Goal: Check status

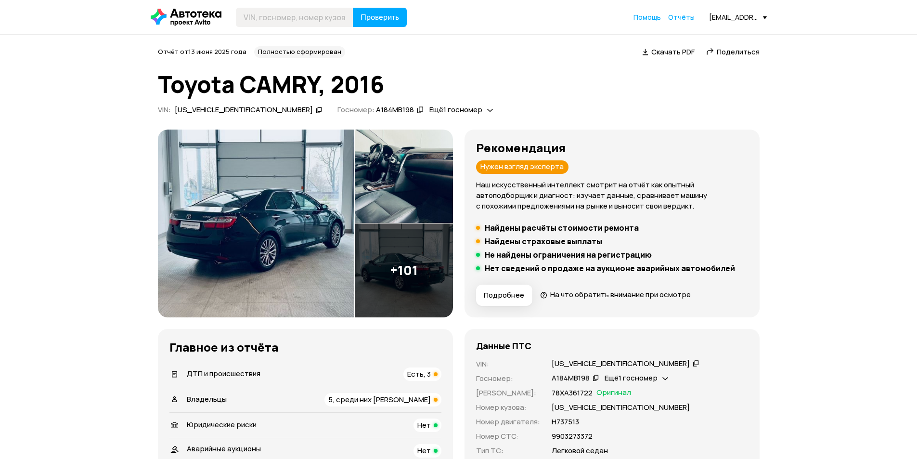
click at [269, 195] on img at bounding box center [256, 224] width 196 height 188
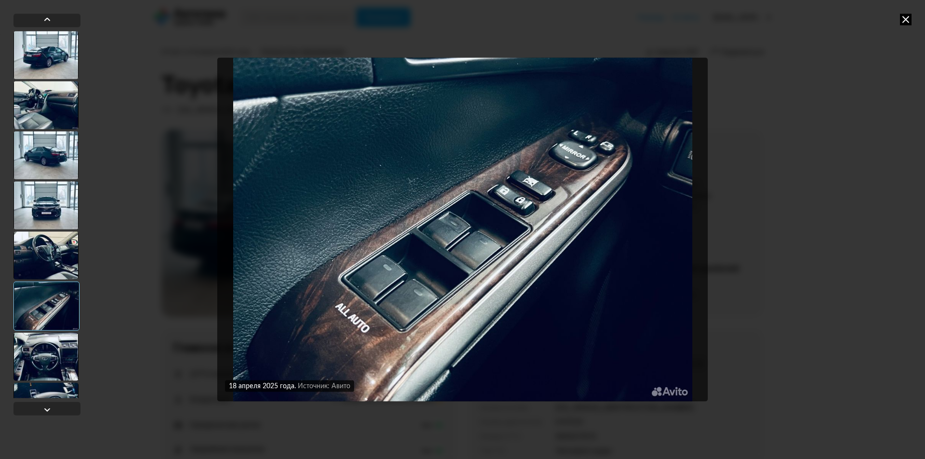
click at [909, 22] on icon at bounding box center [905, 19] width 12 height 12
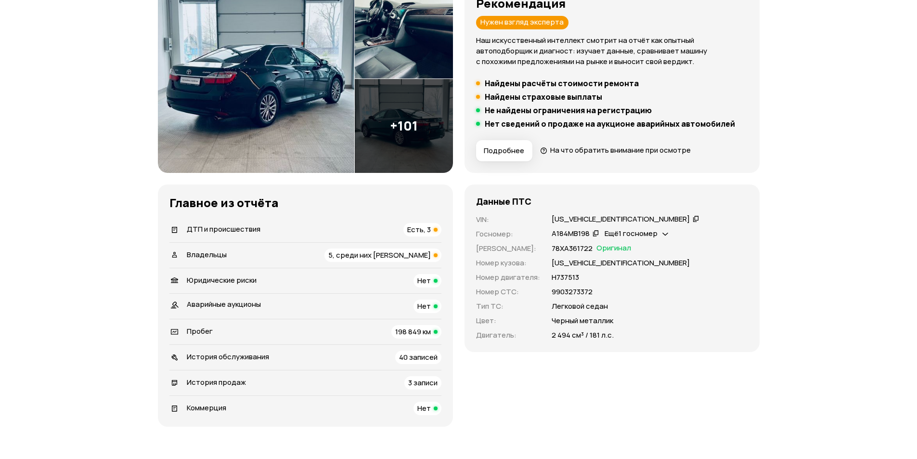
scroll to position [193, 0]
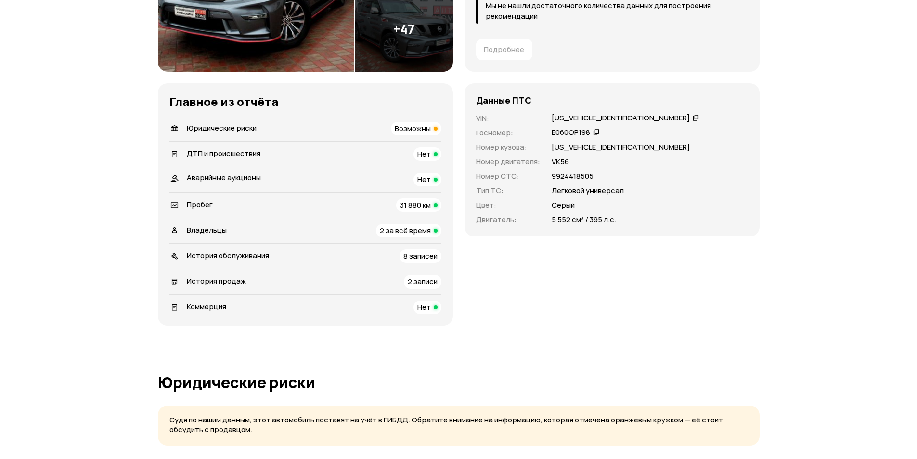
scroll to position [289, 0]
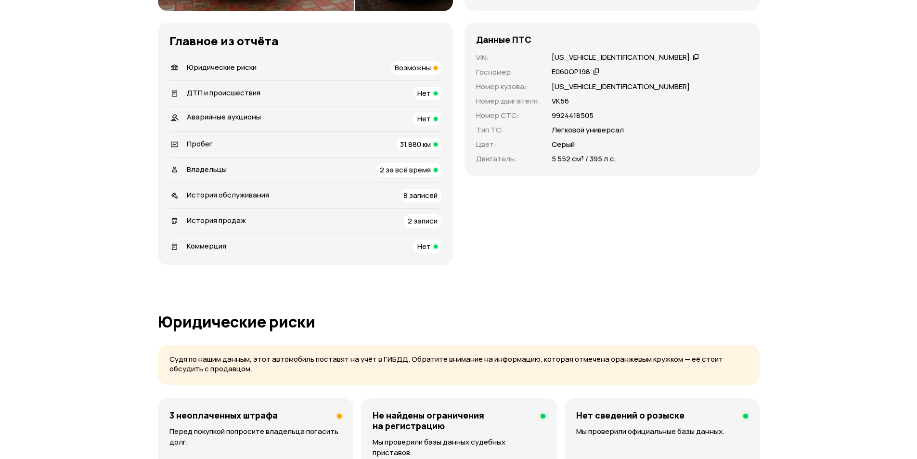
click at [509, 220] on div "Данные ПТС VIN : [US_VEHICLE_IDENTIFICATION_NUMBER]   Госномер : Е060ОР198   Но…" at bounding box center [612, 144] width 295 height 242
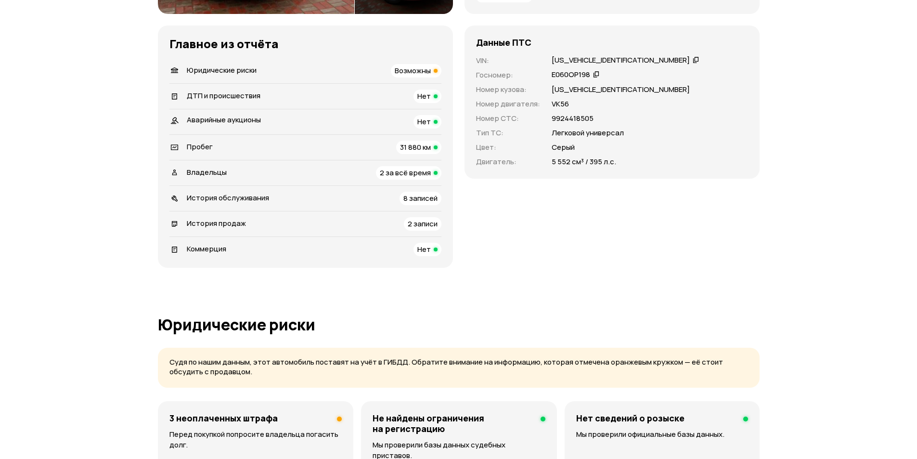
scroll to position [0, 0]
